Goal: Task Accomplishment & Management: Complete application form

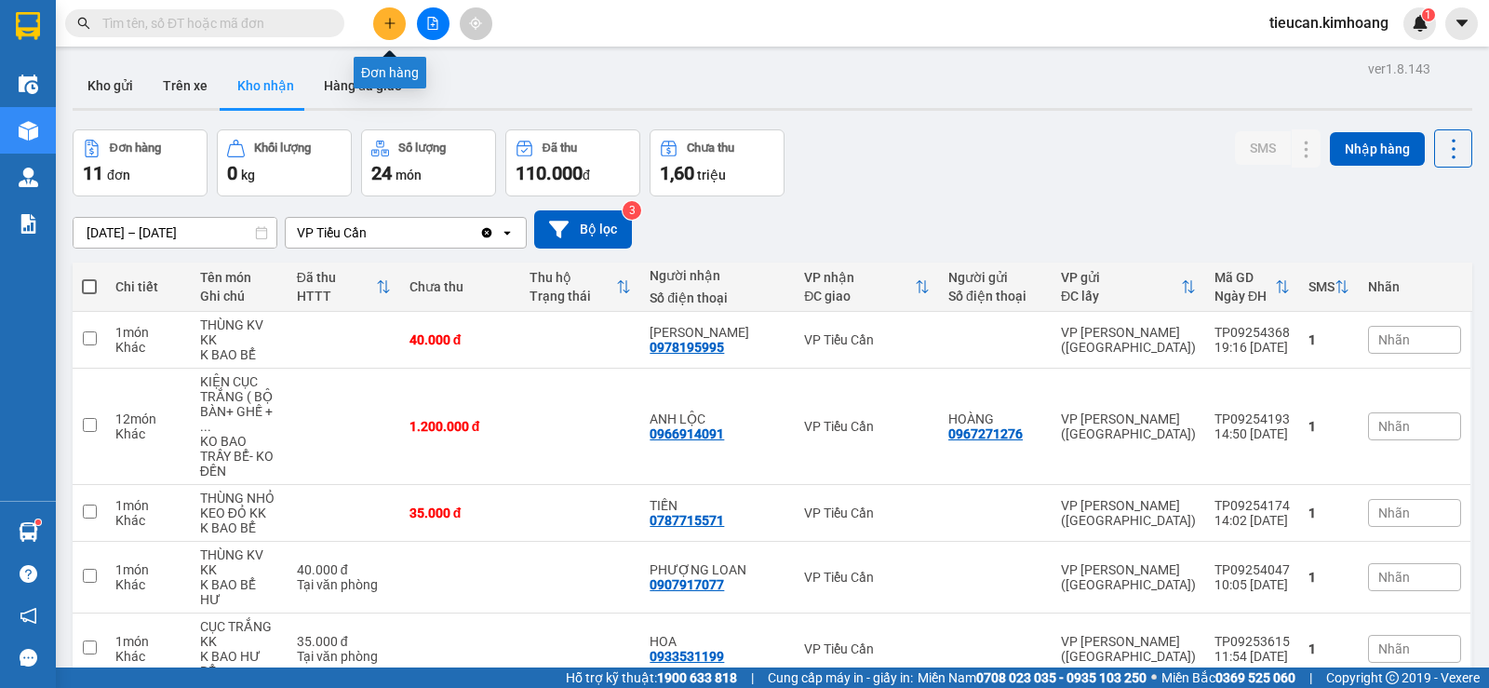
click at [393, 18] on icon "plus" at bounding box center [389, 23] width 13 height 13
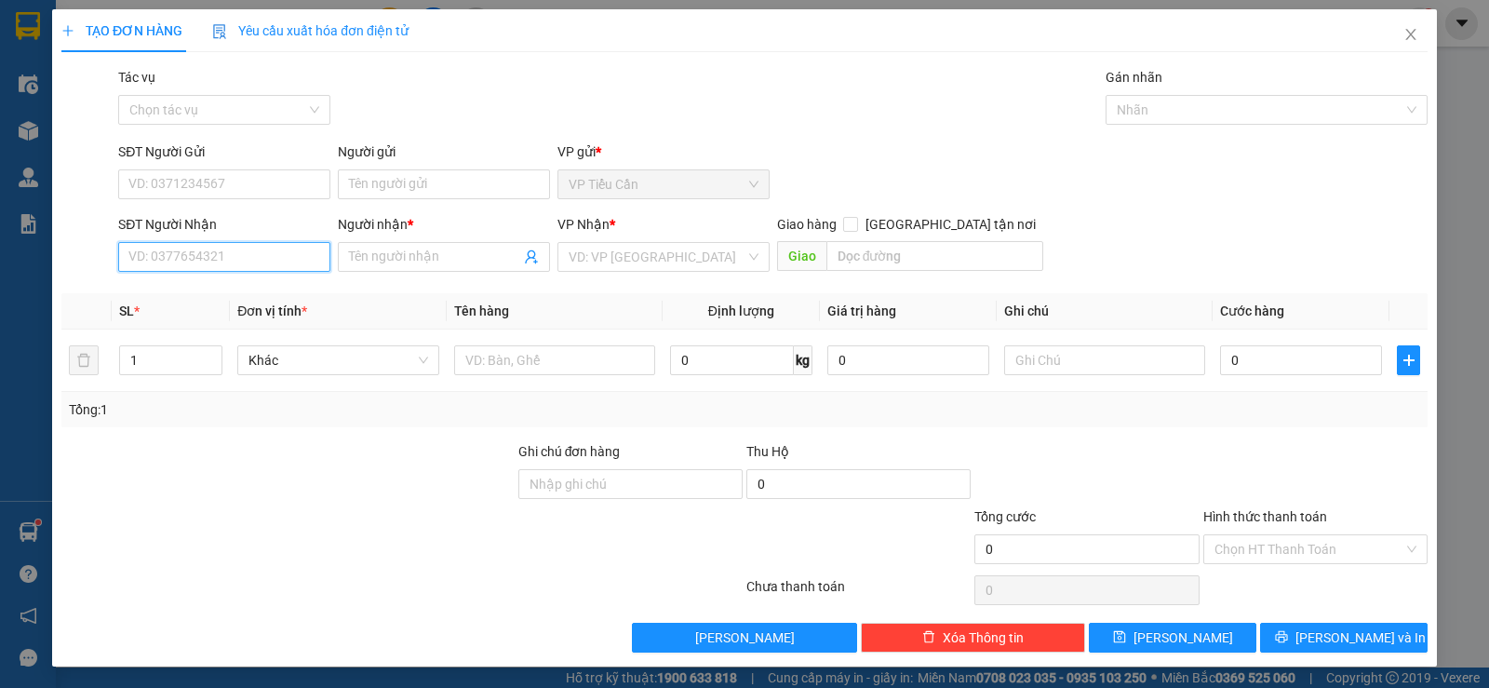
click at [269, 262] on input "SĐT Người Nhận" at bounding box center [224, 257] width 212 height 30
click at [250, 301] on div "0933048440 - [PERSON_NAME]" at bounding box center [222, 294] width 188 height 20
type input "0933048440"
type input "trí [PERSON_NAME]"
type input "35.000"
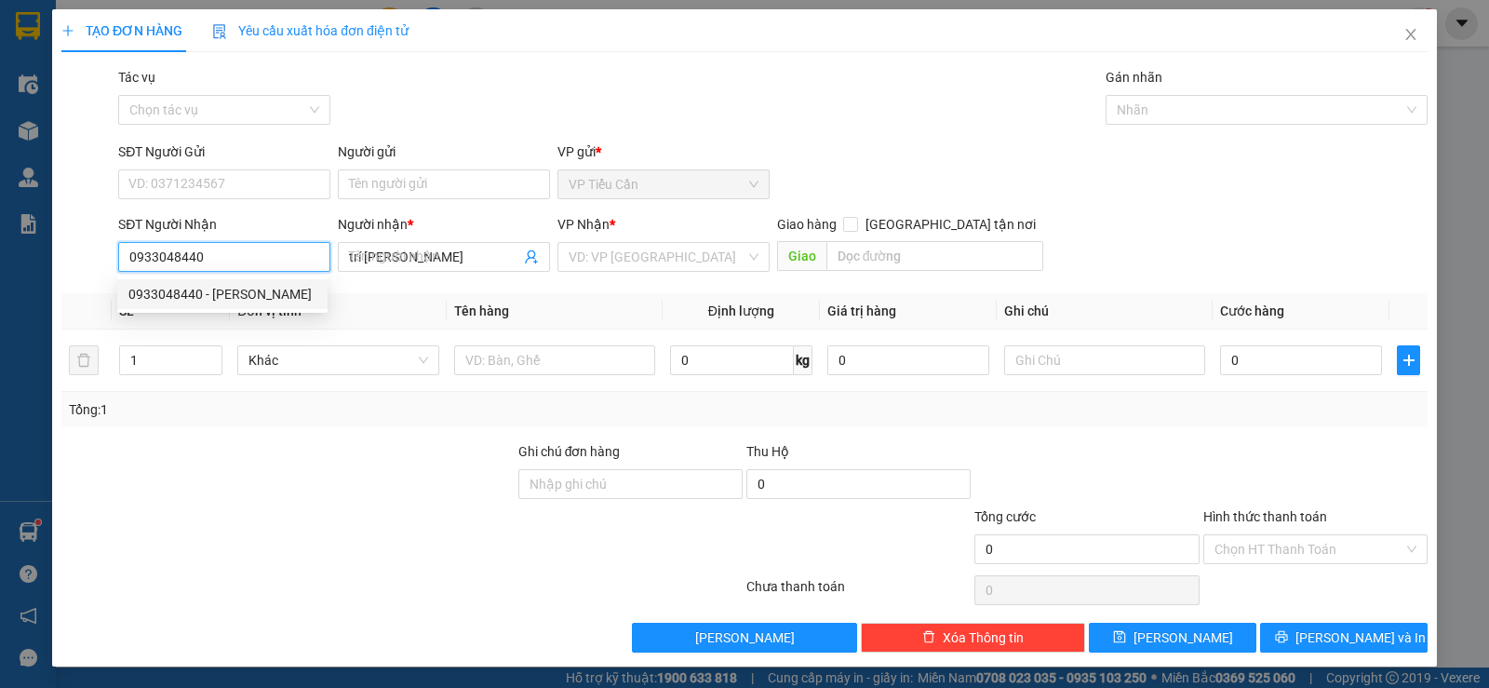
type input "35.000"
type input "0933048440"
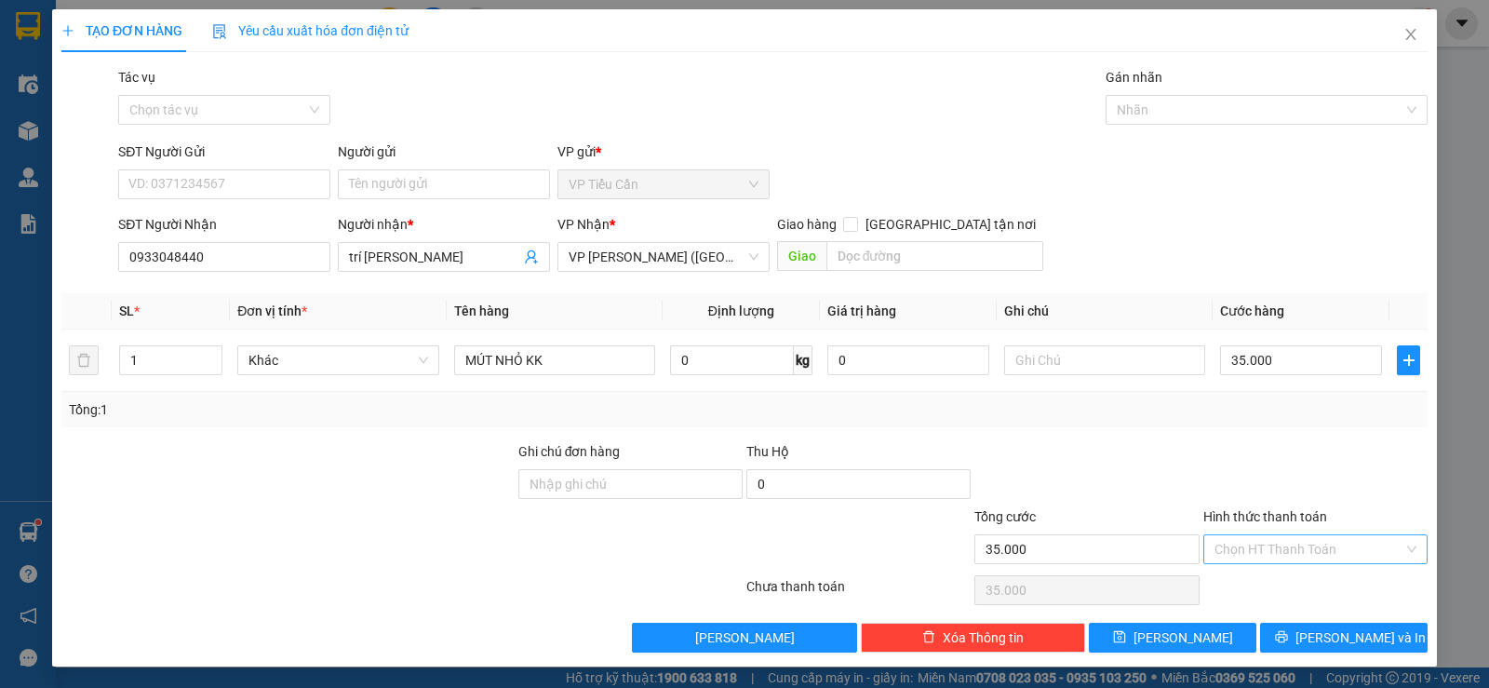
click at [1303, 545] on input "Hình thức thanh toán" at bounding box center [1308, 549] width 189 height 28
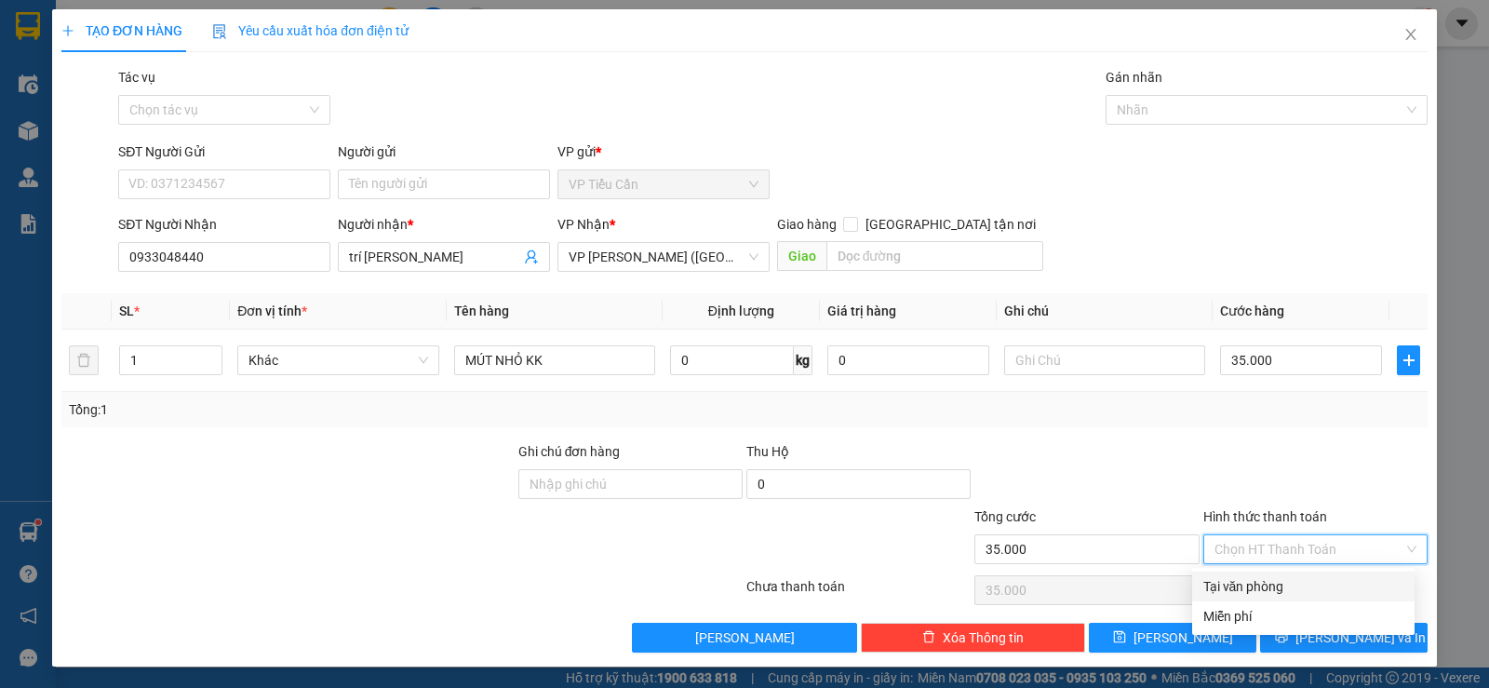
click at [1291, 584] on div "Tại văn phòng" at bounding box center [1303, 586] width 200 height 20
type input "0"
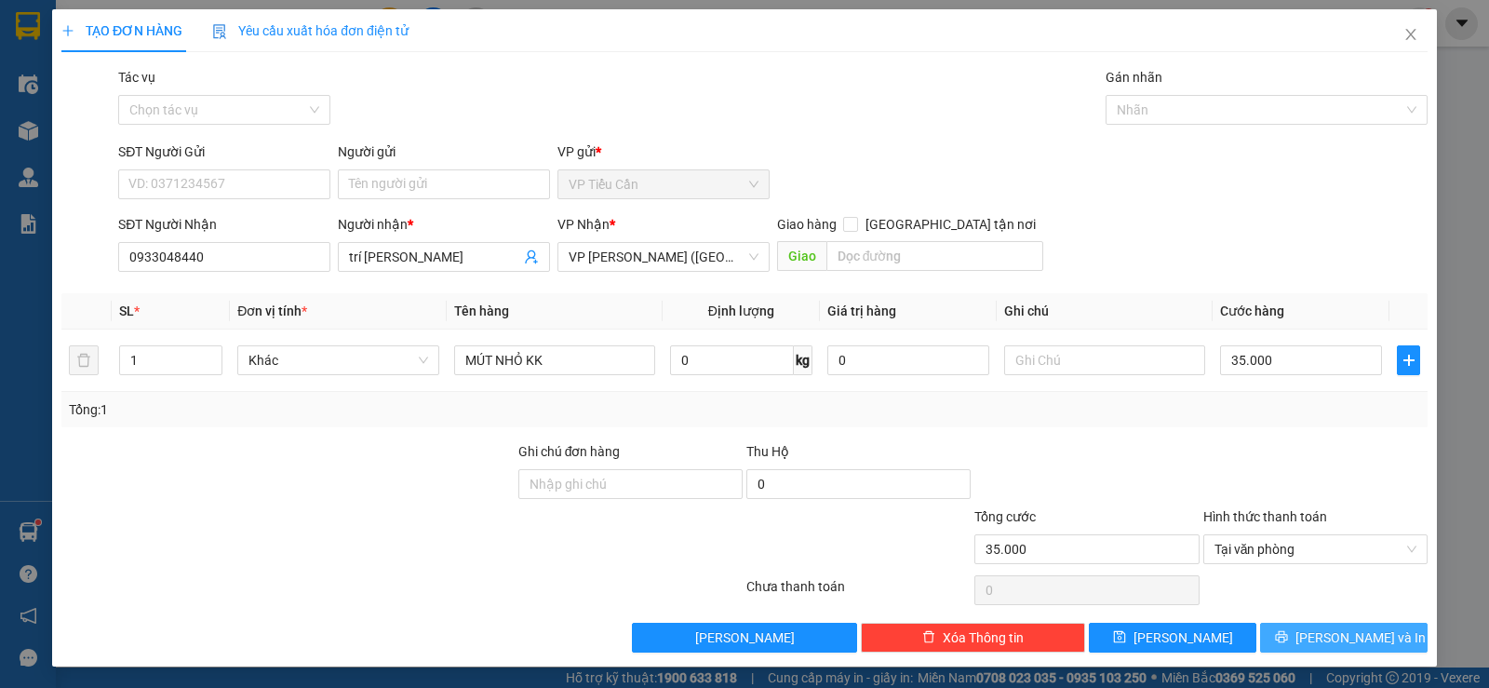
click at [1319, 642] on span "[PERSON_NAME] và In" at bounding box center [1360, 637] width 130 height 20
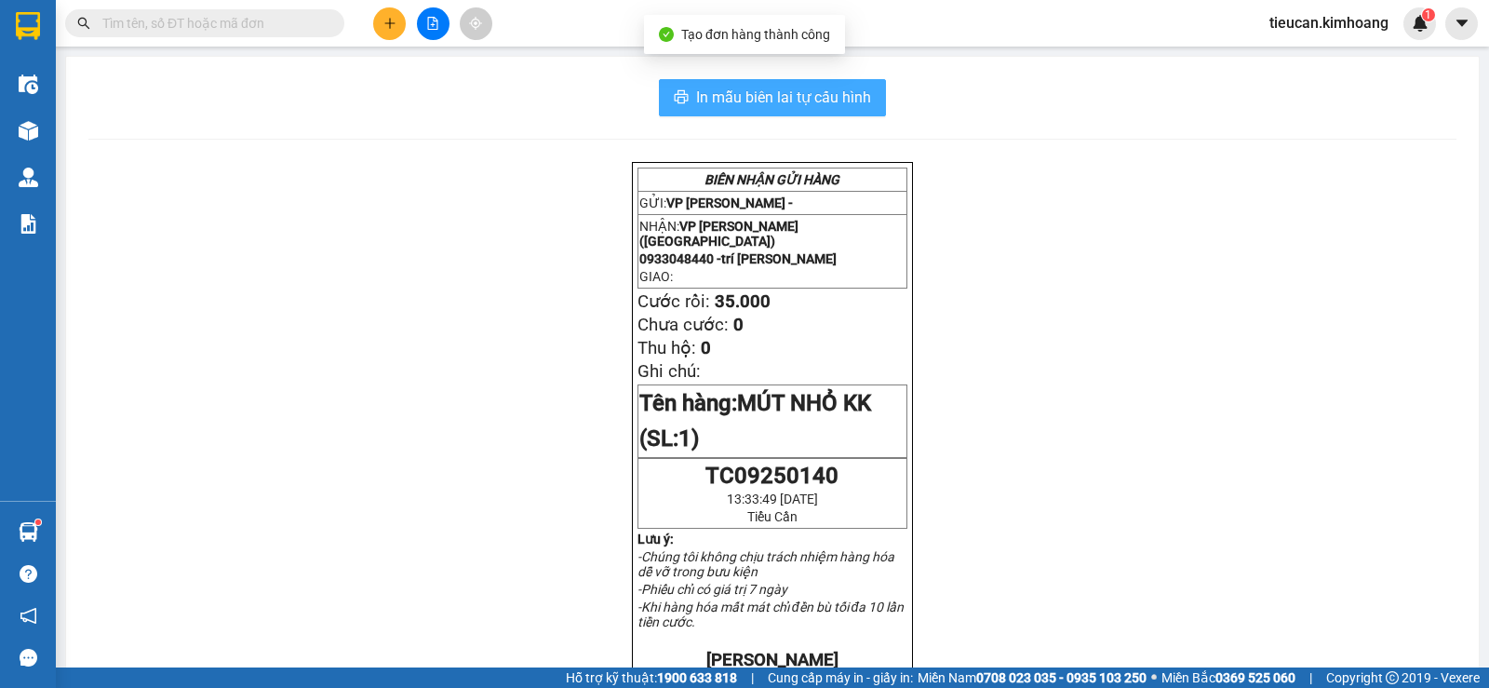
click at [774, 84] on button "In mẫu biên lai tự cấu hình" at bounding box center [772, 97] width 227 height 37
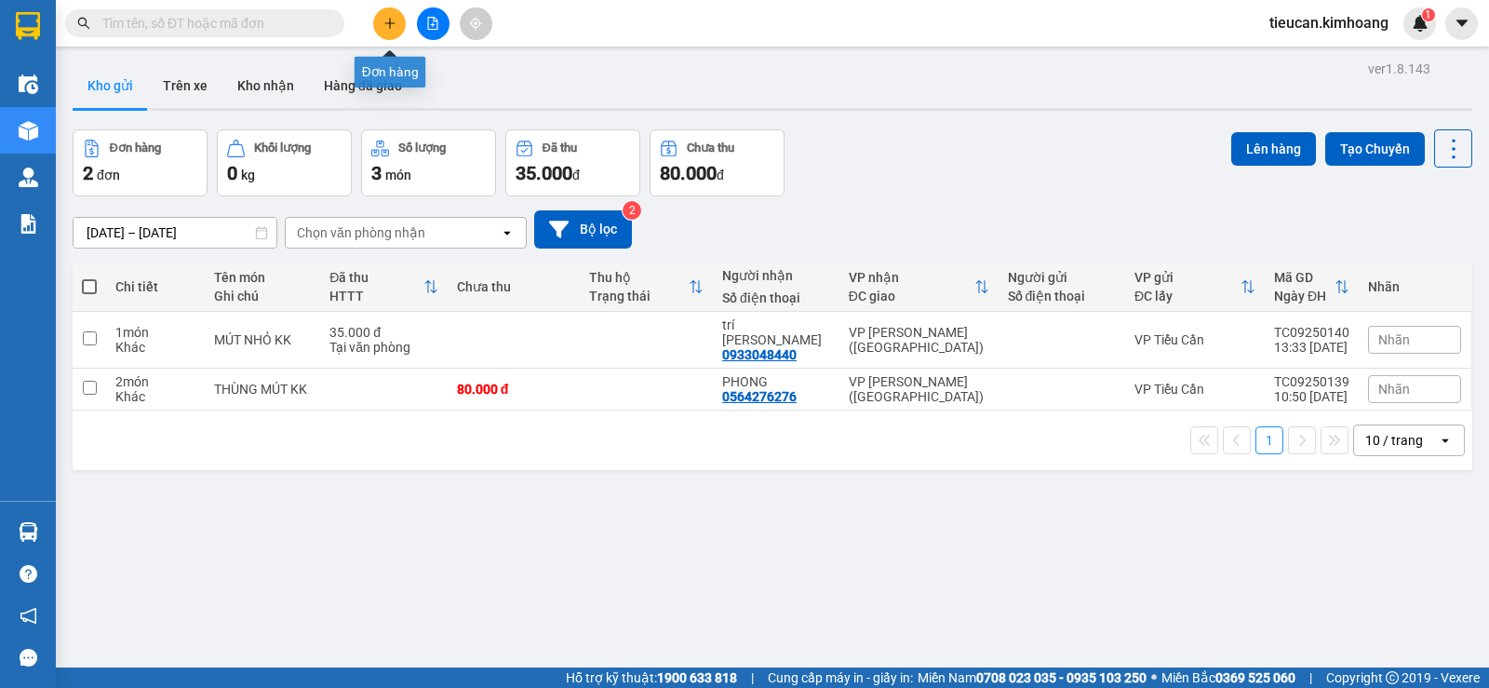
click at [394, 19] on icon "plus" at bounding box center [389, 23] width 13 height 13
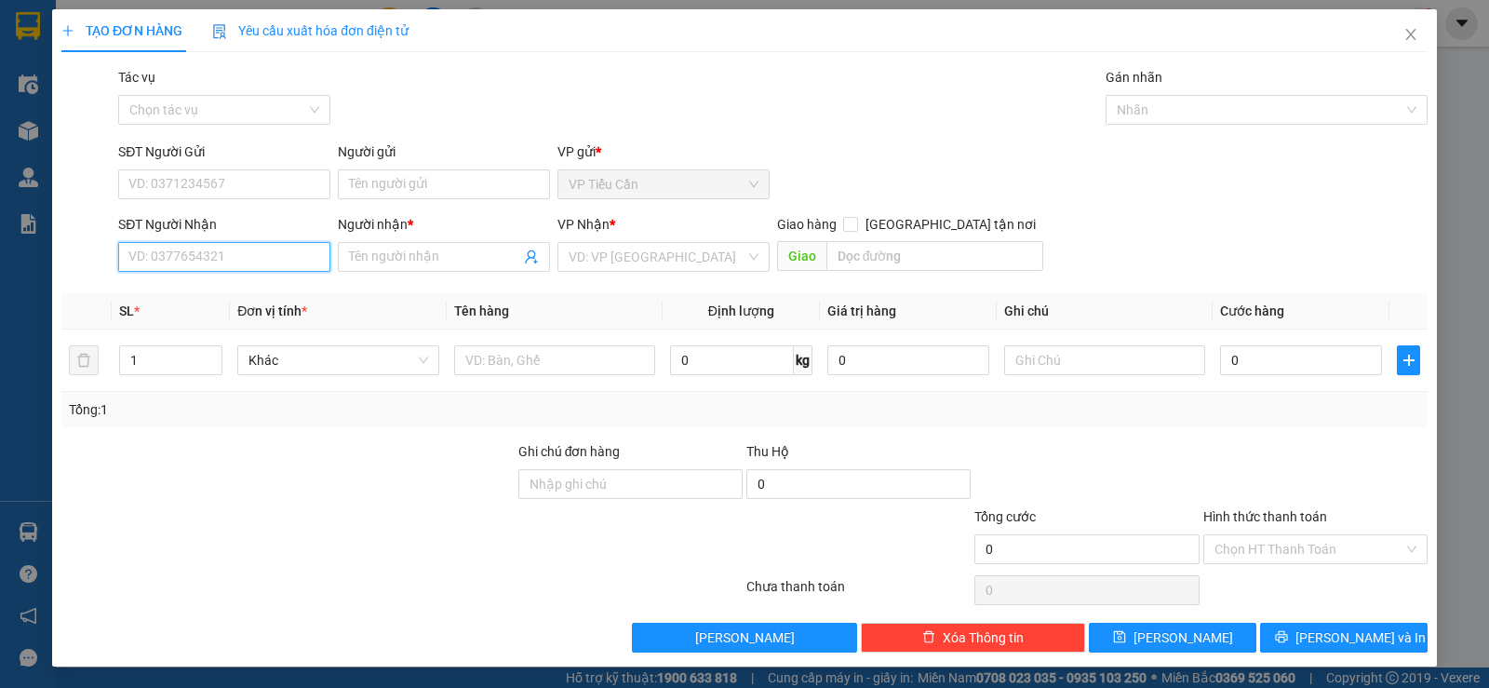
click at [287, 266] on input "SĐT Người Nhận" at bounding box center [224, 257] width 212 height 30
click at [272, 266] on input "SĐT Người Nhận" at bounding box center [224, 257] width 212 height 30
click at [272, 252] on input "SĐT Người Nhận" at bounding box center [224, 257] width 212 height 30
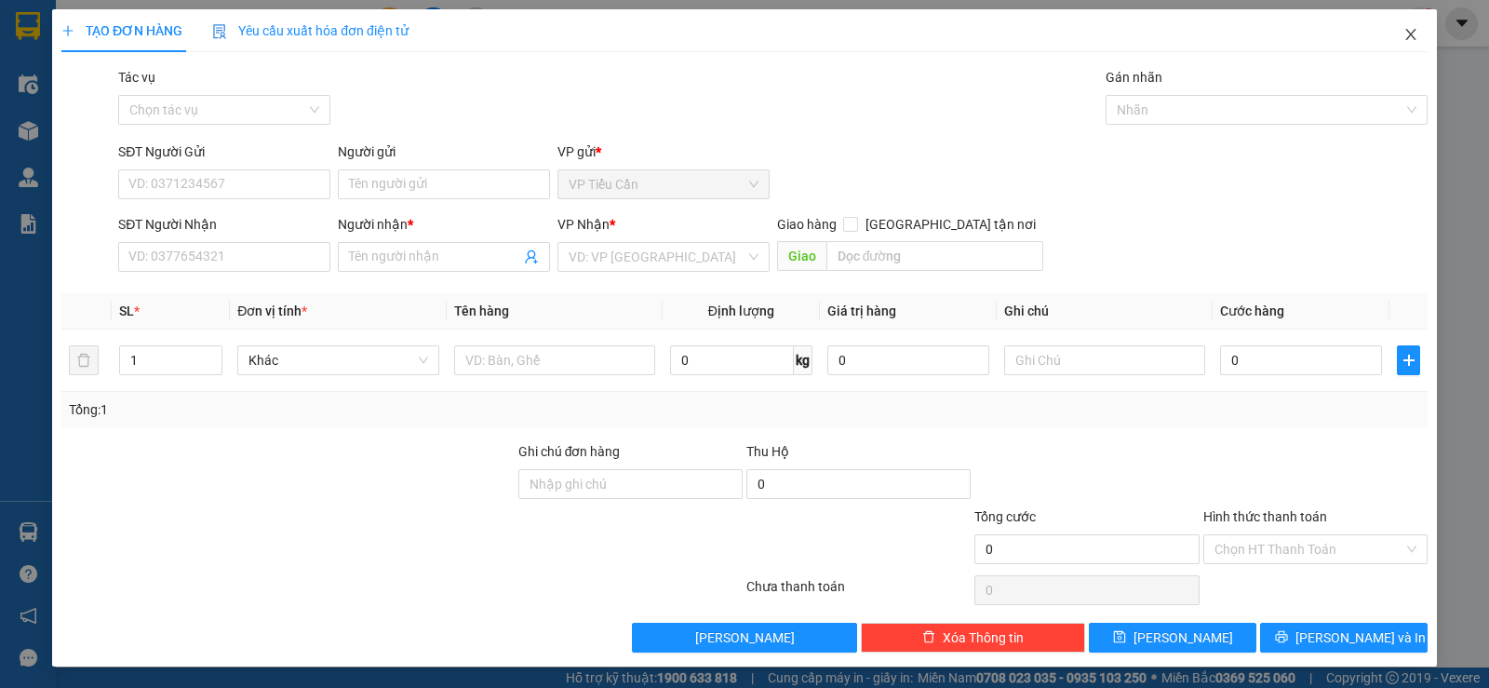
click at [1403, 29] on icon "close" at bounding box center [1410, 34] width 15 height 15
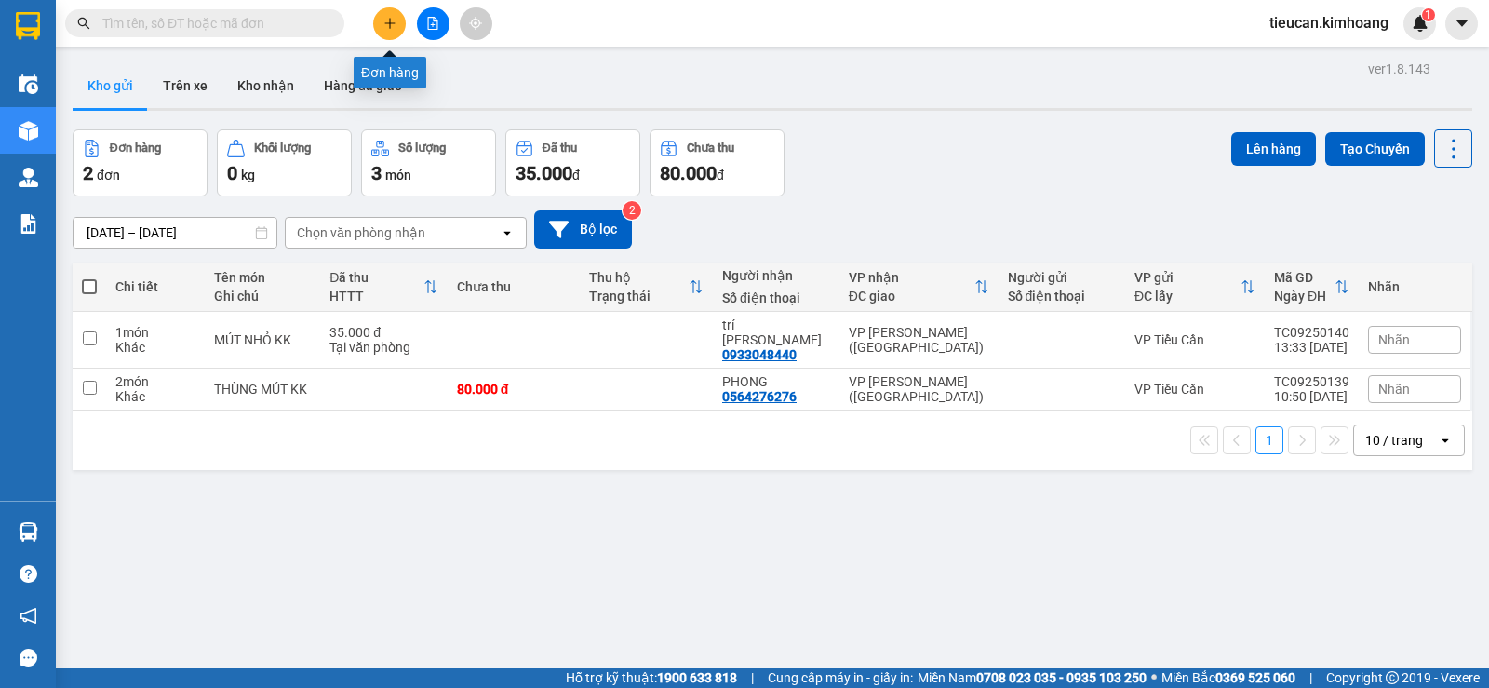
click at [387, 21] on icon "plus" at bounding box center [389, 23] width 13 height 13
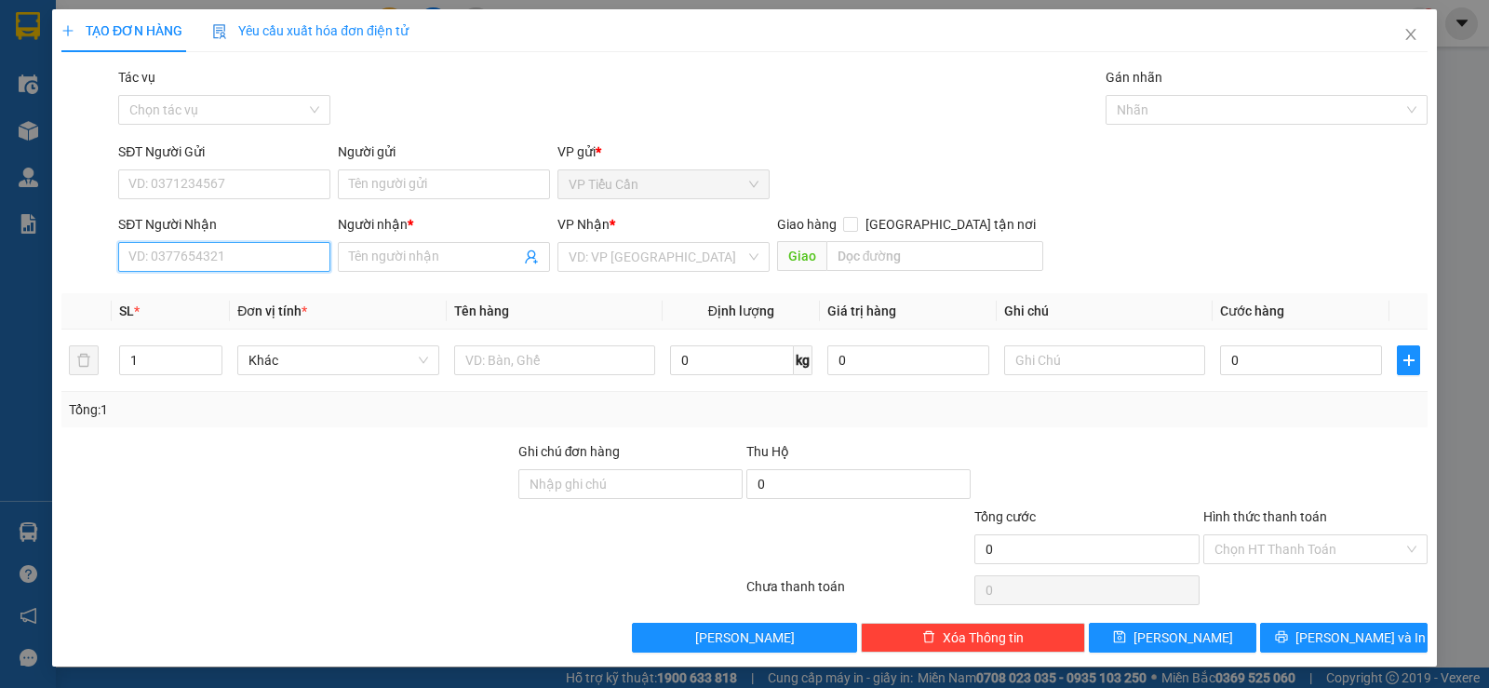
click at [255, 258] on input "SĐT Người Nhận" at bounding box center [224, 257] width 212 height 30
click at [394, 256] on input "Người nhận *" at bounding box center [434, 257] width 171 height 20
click at [394, 261] on input "Người nhận *" at bounding box center [434, 257] width 171 height 20
click at [194, 261] on input "SĐT Người Nhận" at bounding box center [224, 257] width 212 height 30
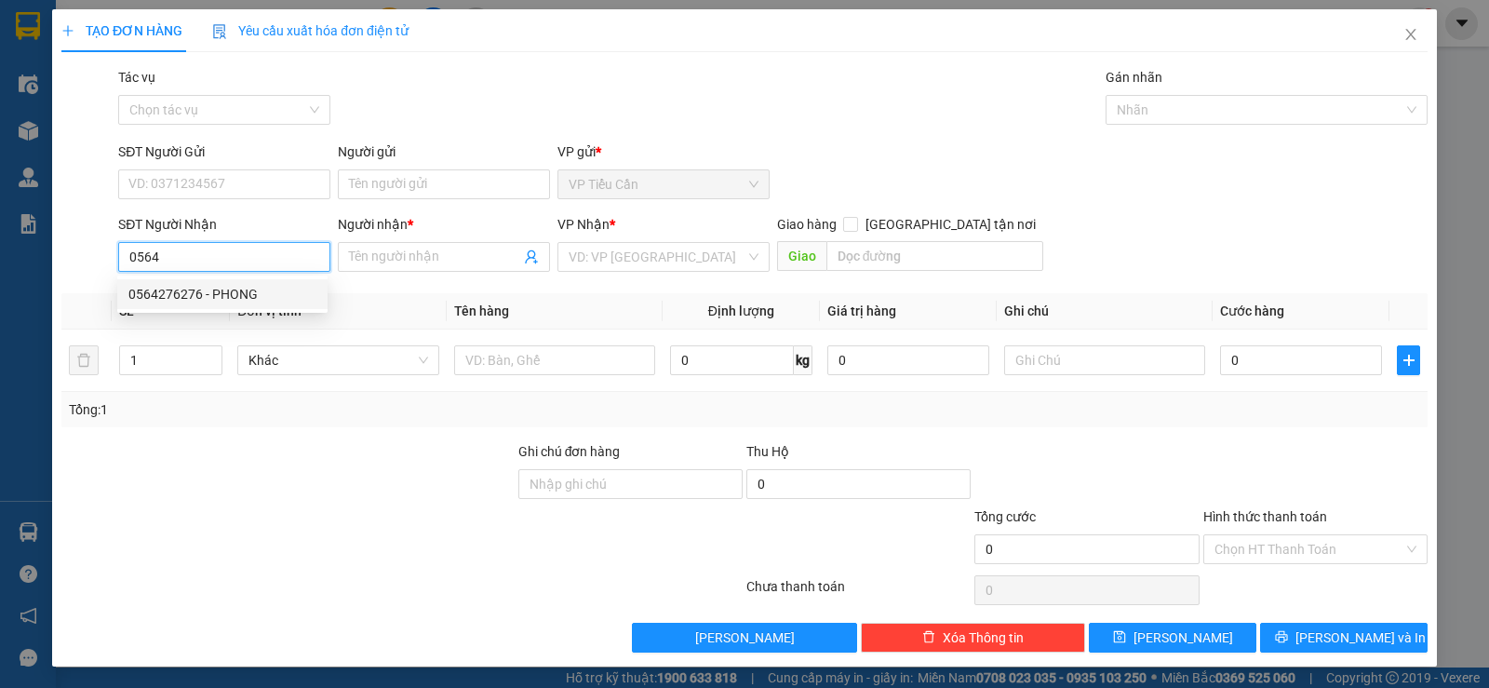
click at [191, 290] on div "0564276276 - PHONG" at bounding box center [222, 294] width 188 height 20
type input "0564276276"
type input "PHONG"
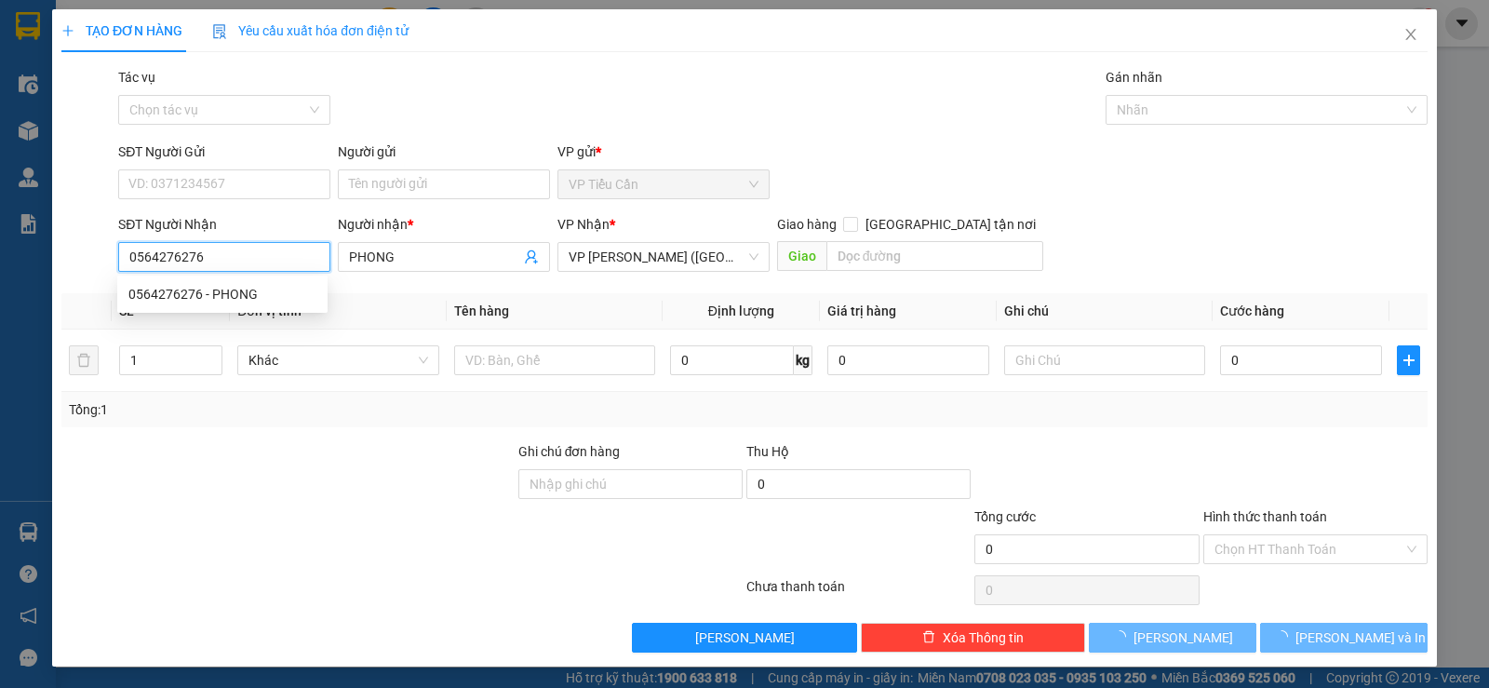
type input "80.000"
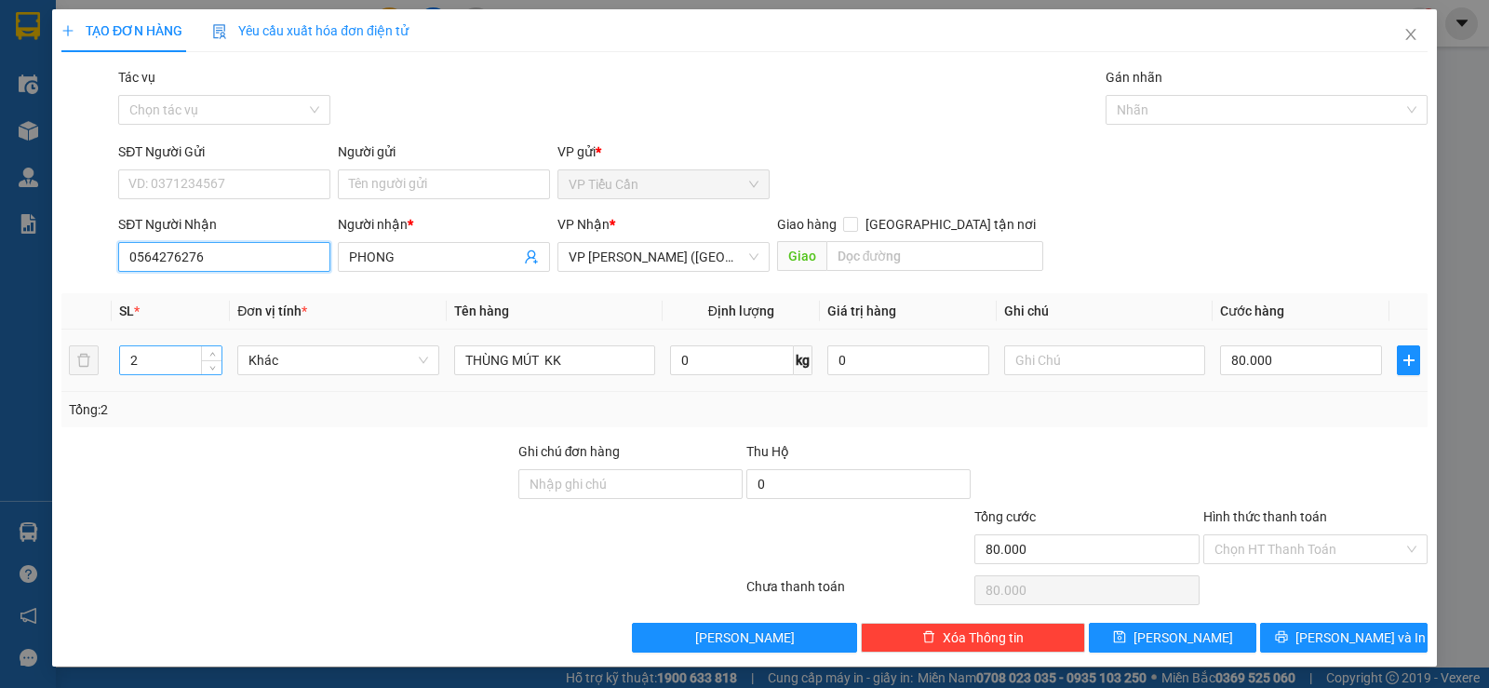
type input "0564276276"
click at [145, 369] on input "2" at bounding box center [170, 360] width 101 height 28
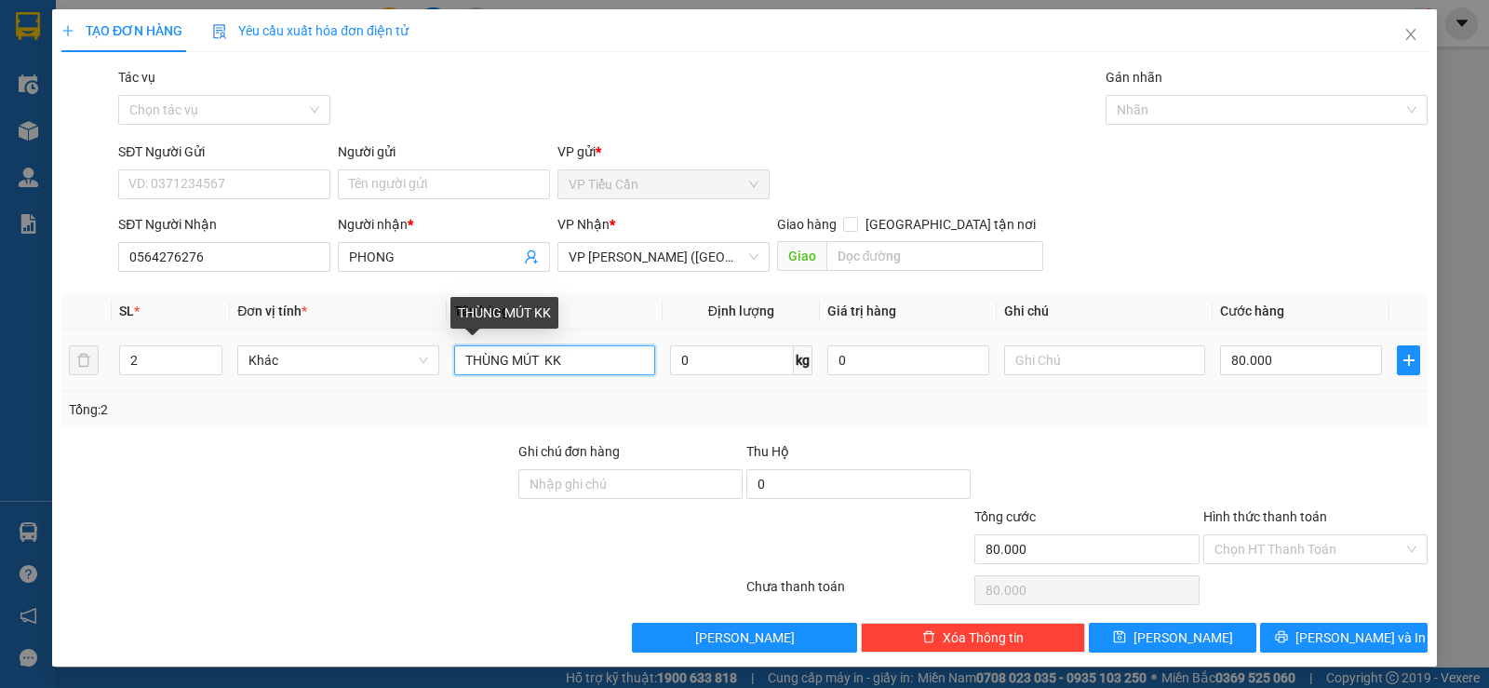
click at [545, 362] on input "THÙNG MÚT KK" at bounding box center [554, 360] width 201 height 30
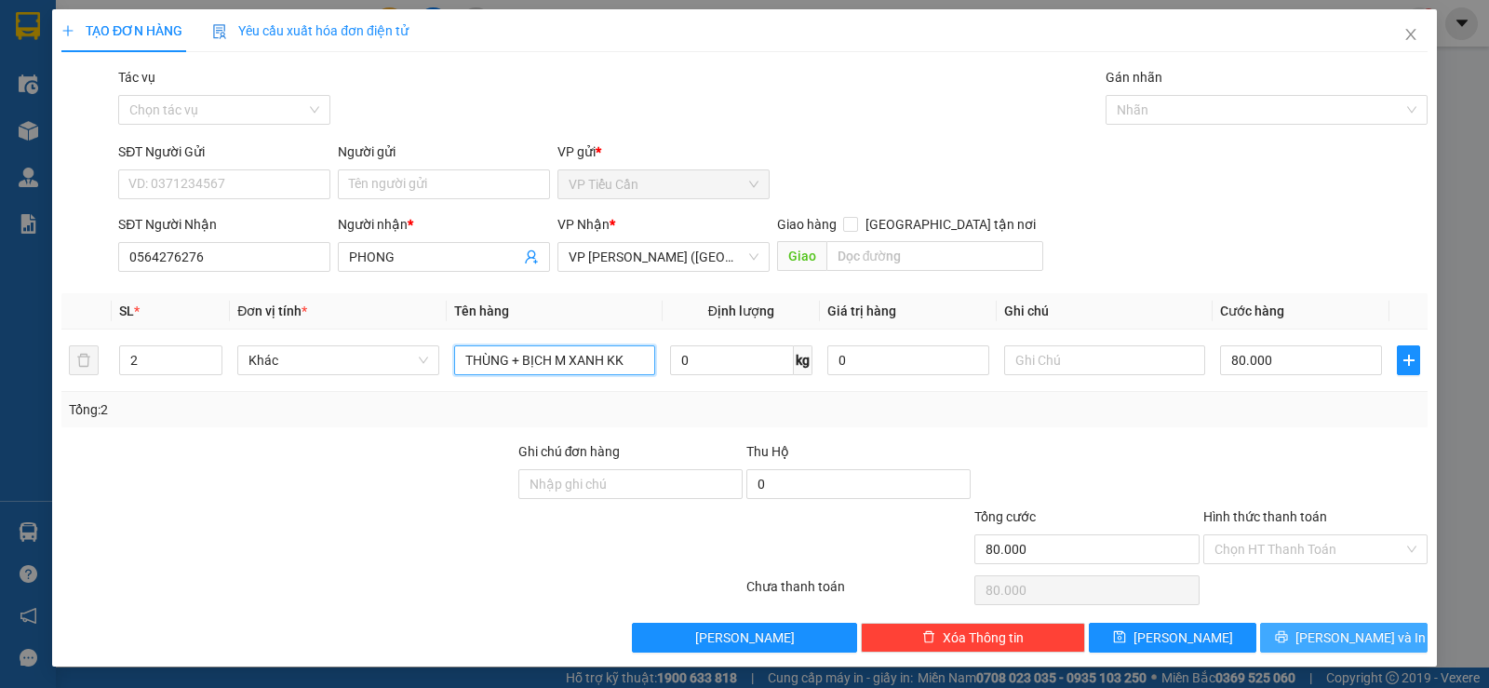
type input "THÙNG + BỊCH M XANH KK"
click at [1339, 631] on span "[PERSON_NAME] và In" at bounding box center [1360, 637] width 130 height 20
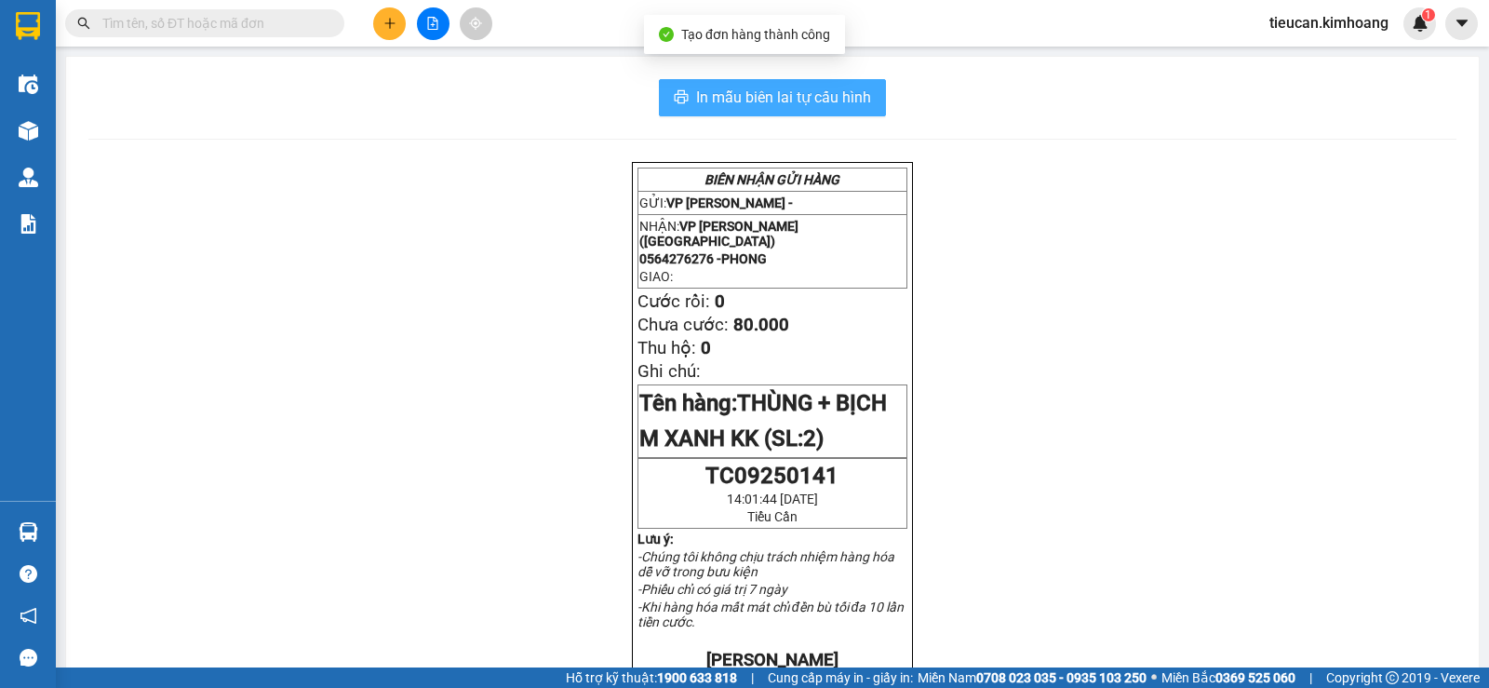
click at [850, 87] on span "In mẫu biên lai tự cấu hình" at bounding box center [783, 97] width 175 height 23
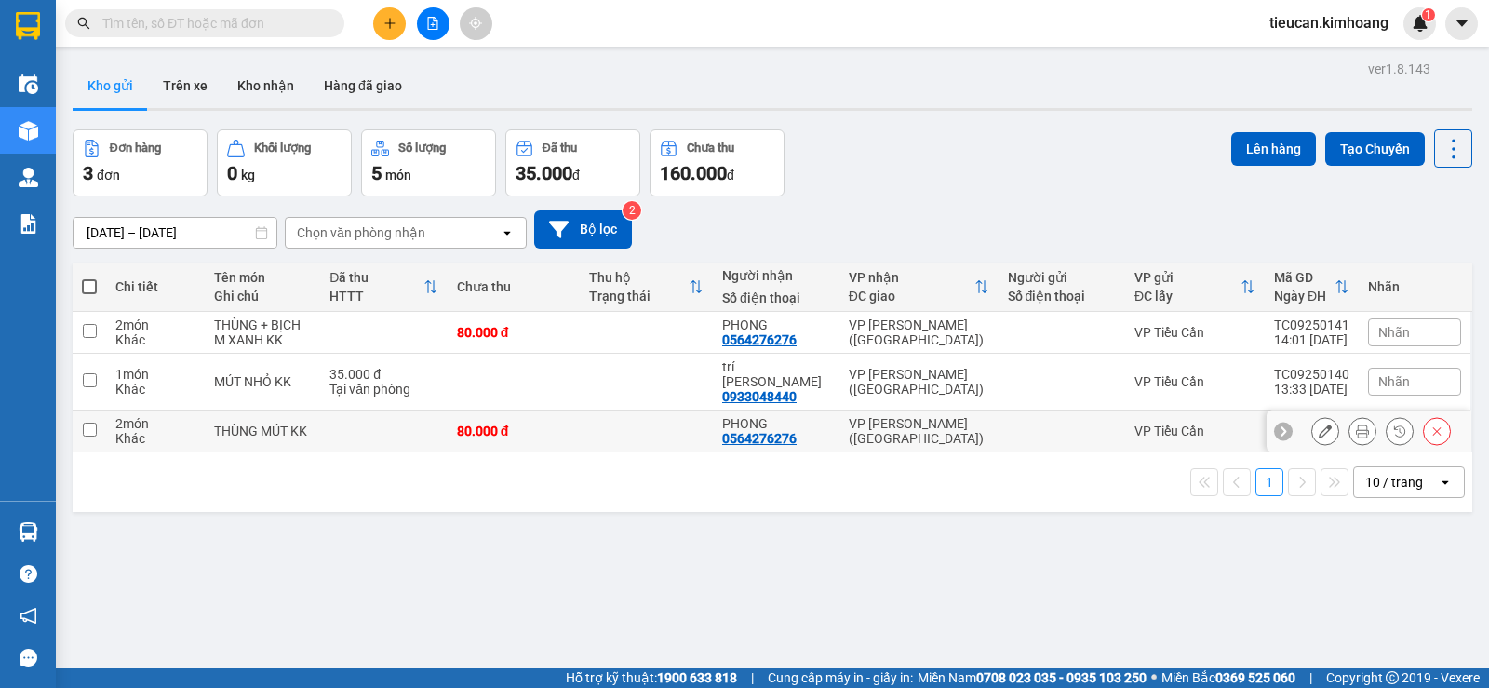
click at [89, 422] on input "checkbox" at bounding box center [90, 429] width 14 height 14
checkbox input "true"
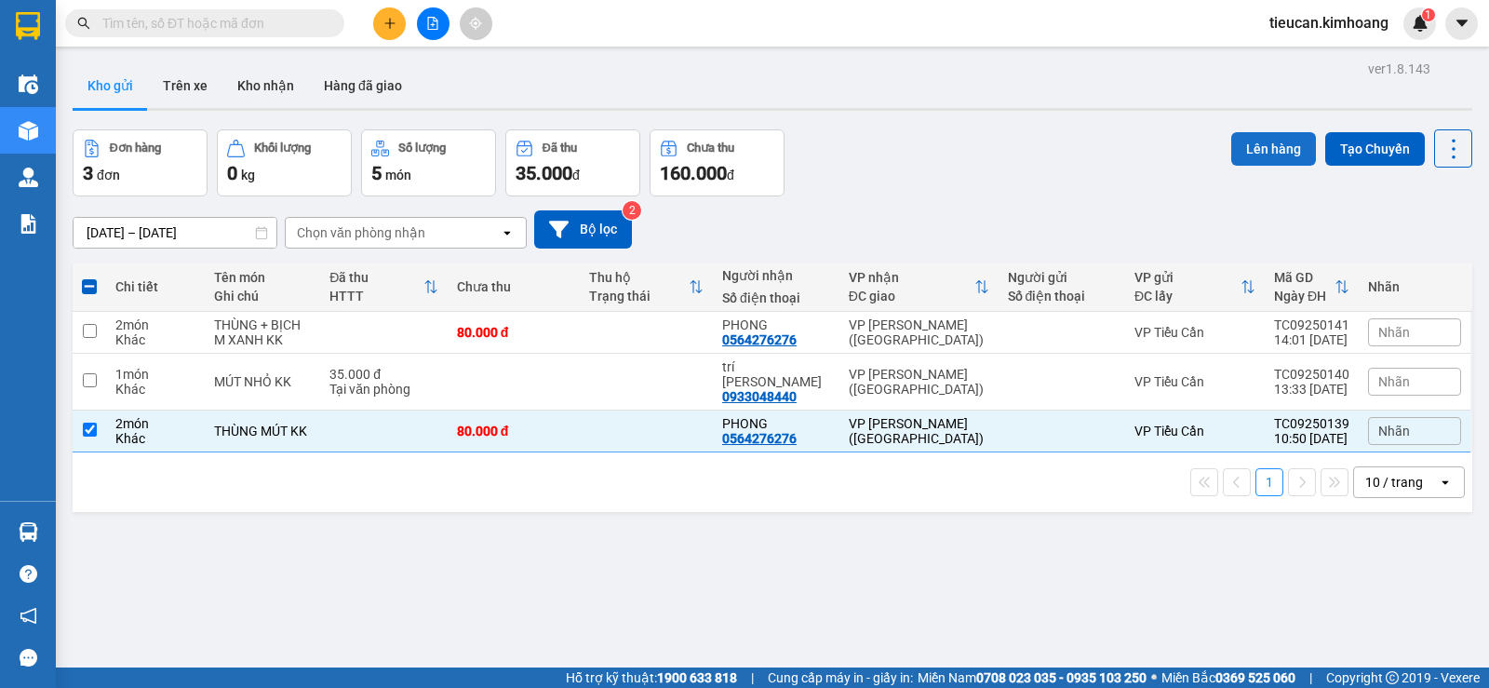
click at [1248, 148] on button "Lên hàng" at bounding box center [1273, 148] width 85 height 33
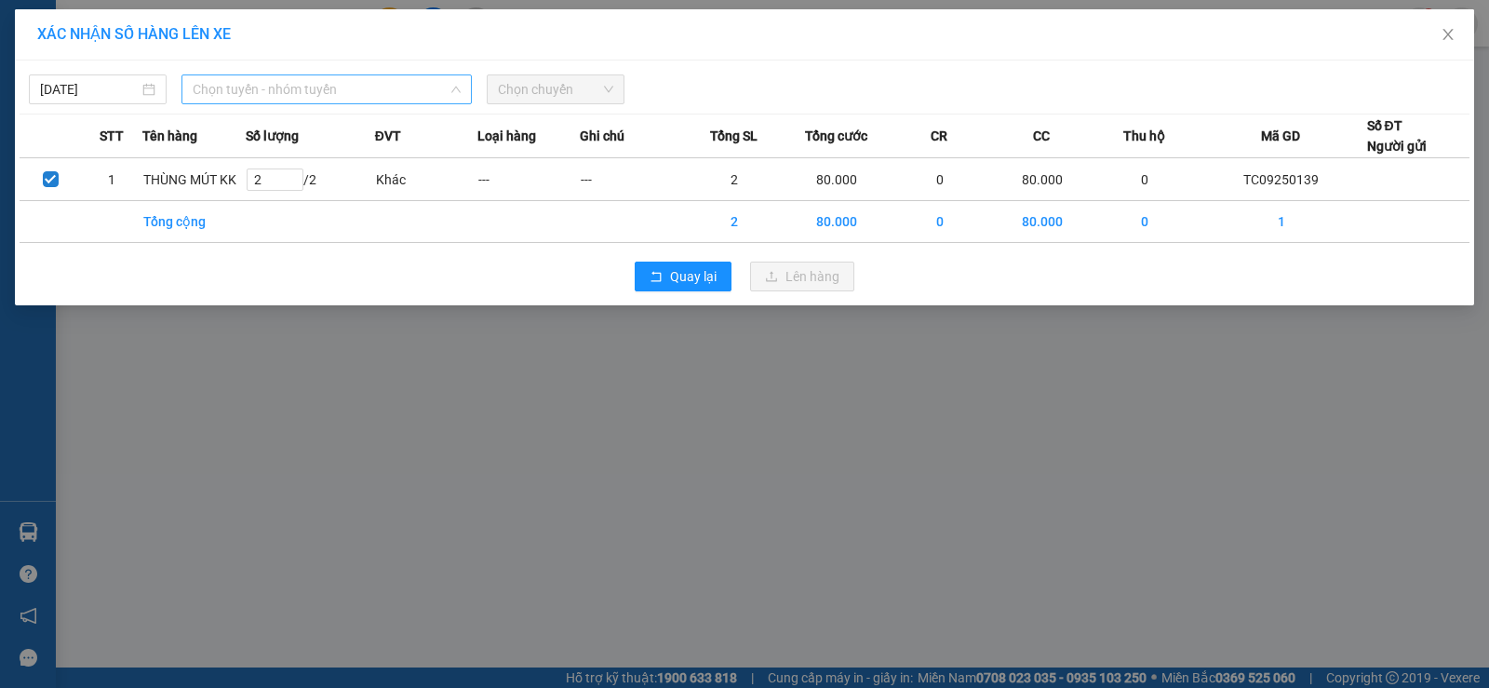
click at [350, 85] on span "Chọn tuyến - nhóm tuyến" at bounding box center [327, 89] width 268 height 28
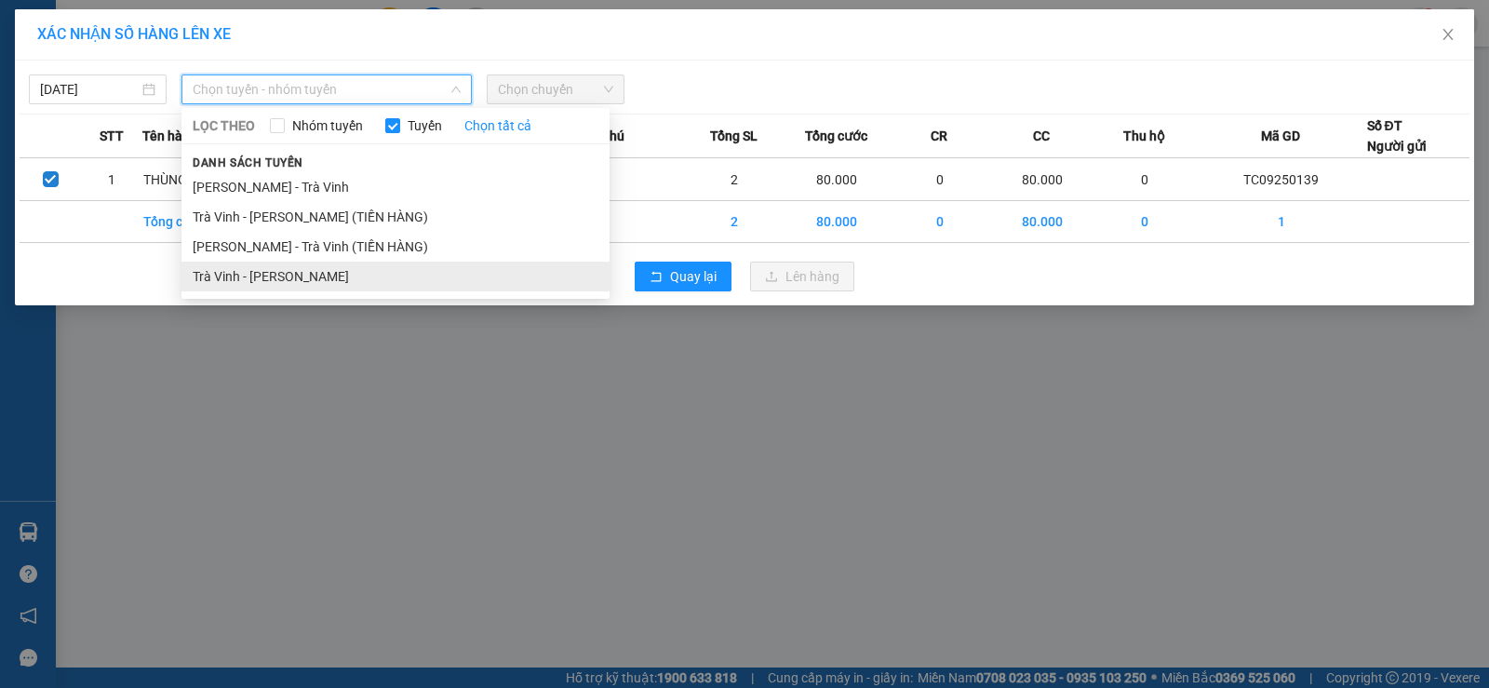
click at [299, 269] on li "Trà Vinh - Hồ Chí Minh" at bounding box center [395, 276] width 428 height 30
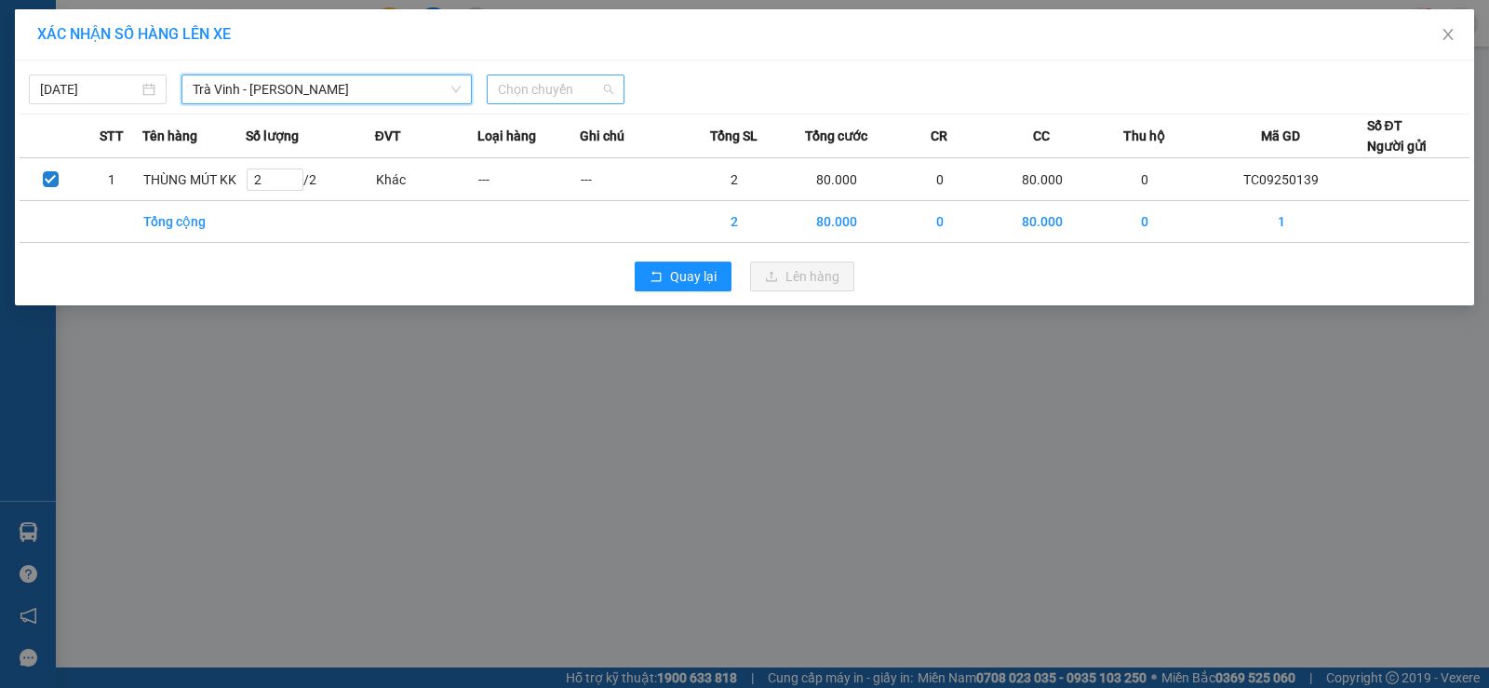
click at [545, 87] on span "Chọn chuyến" at bounding box center [555, 89] width 115 height 28
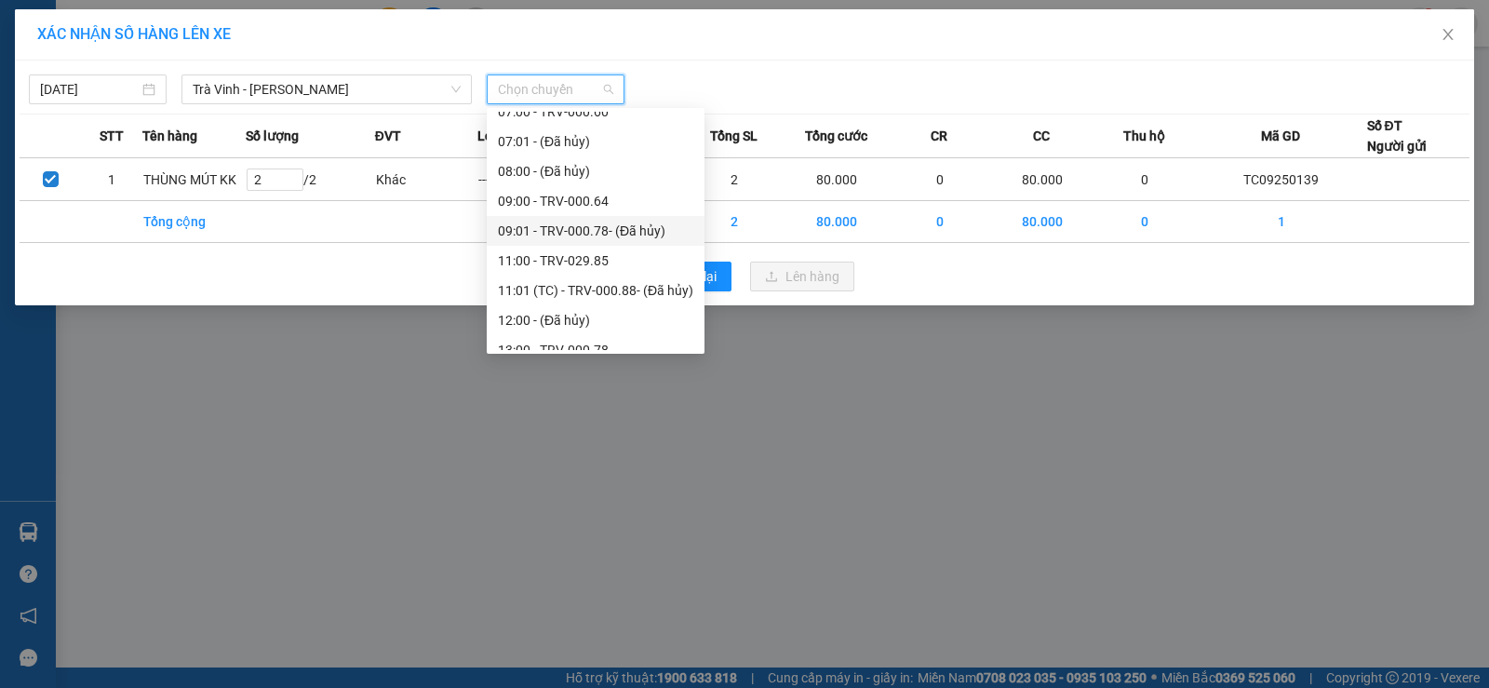
scroll to position [465, 0]
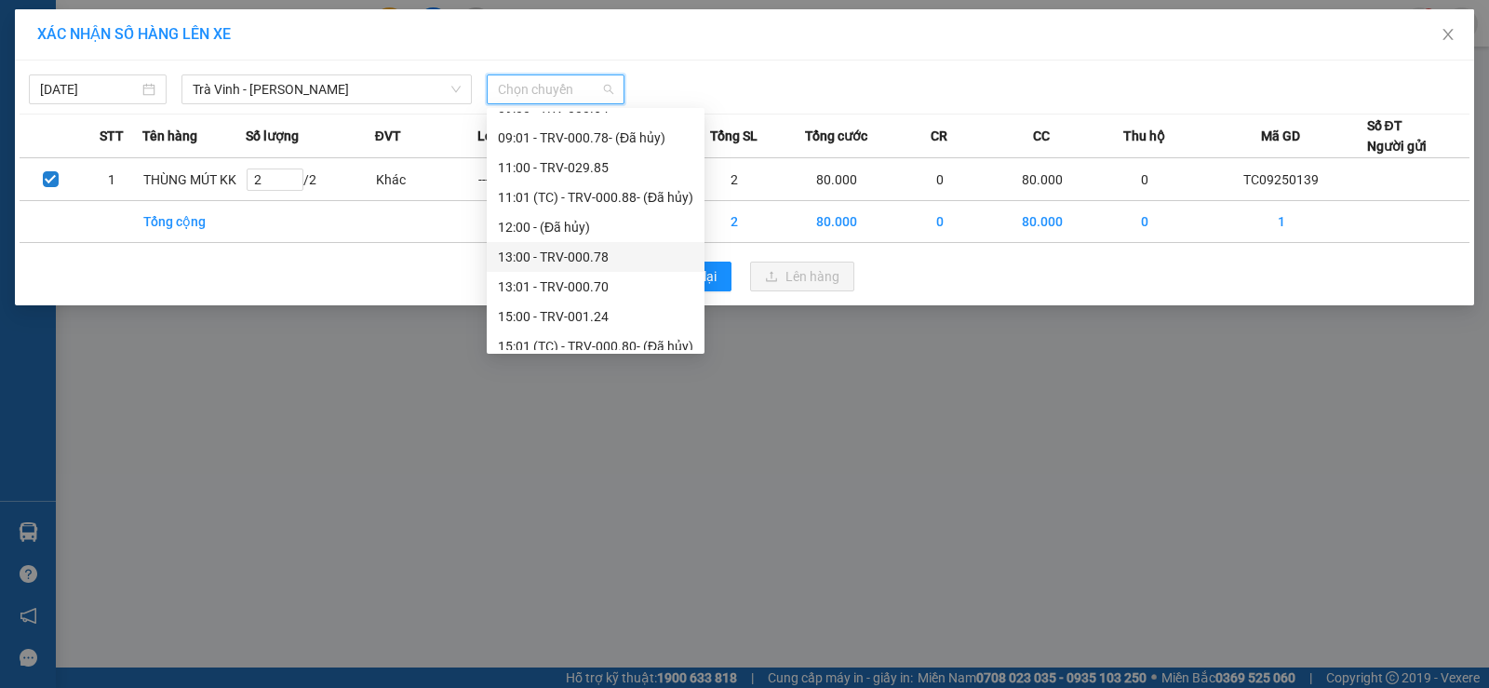
click at [559, 253] on div "13:00 - TRV-000.78" at bounding box center [595, 257] width 195 height 20
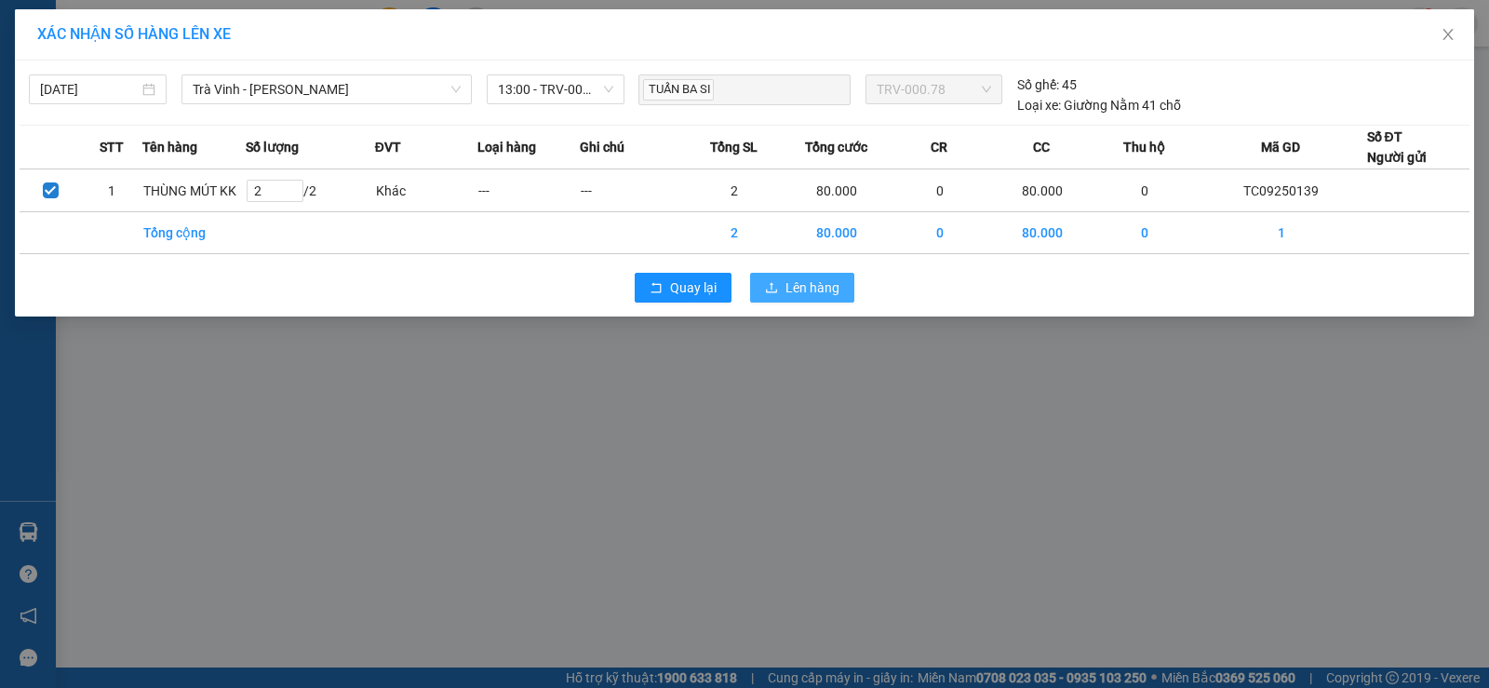
click at [773, 281] on icon "upload" at bounding box center [771, 287] width 13 height 13
